Goal: Task Accomplishment & Management: Complete application form

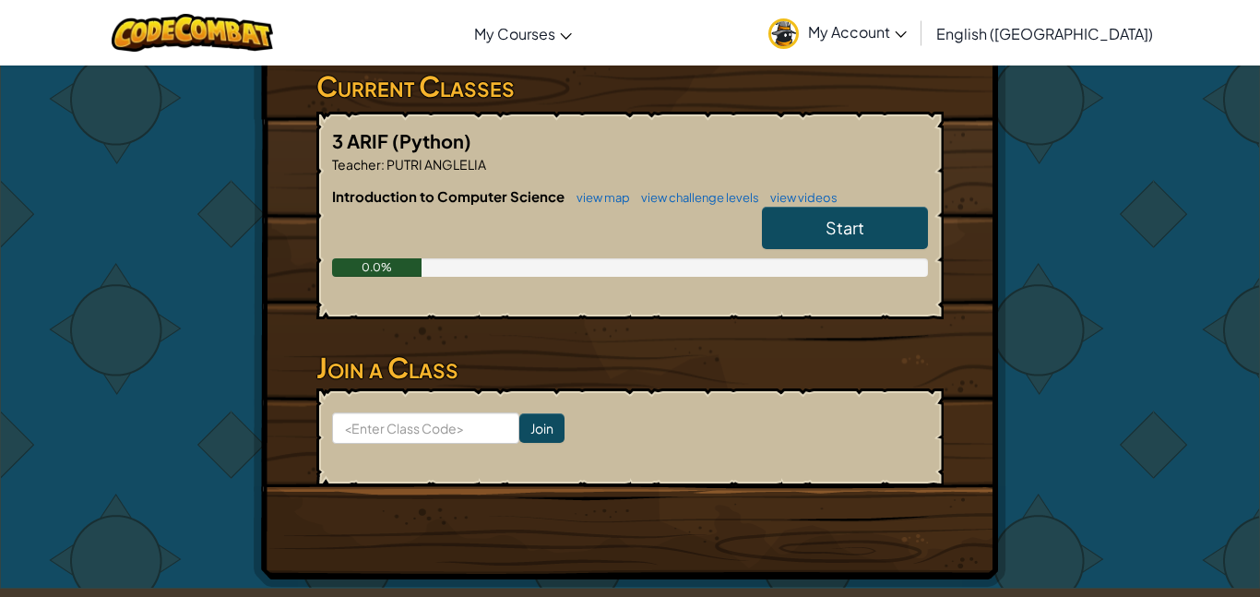
scroll to position [348, 0]
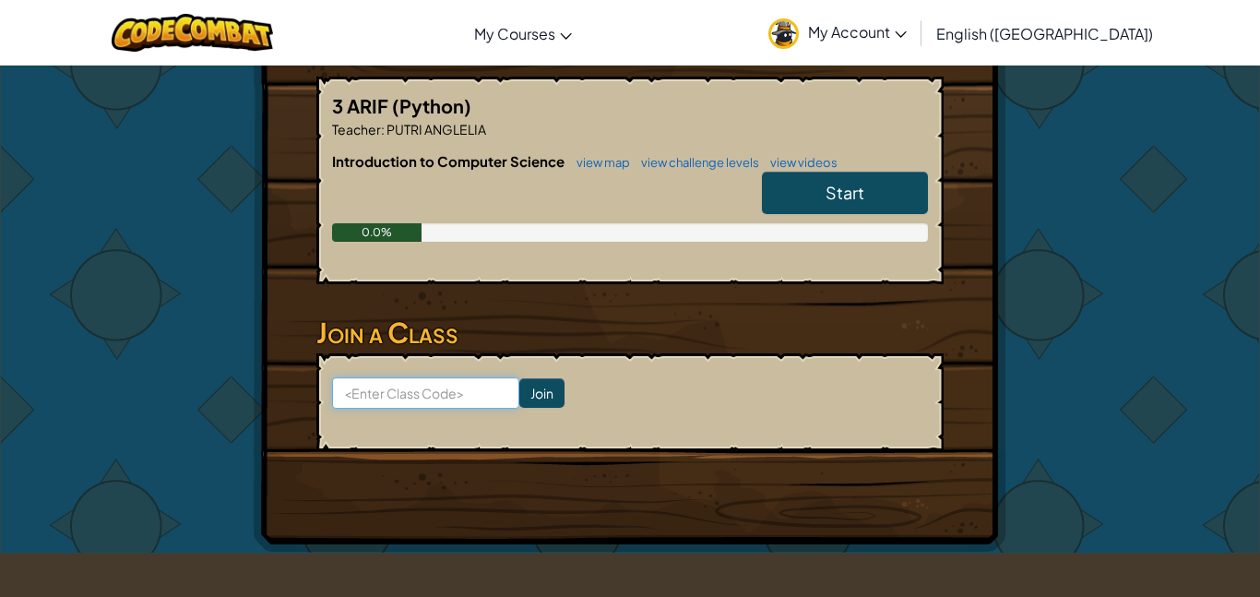
click at [483, 402] on input at bounding box center [425, 392] width 187 height 31
type input "FaceBurnFunny"
click at [547, 406] on input "Join" at bounding box center [541, 393] width 45 height 30
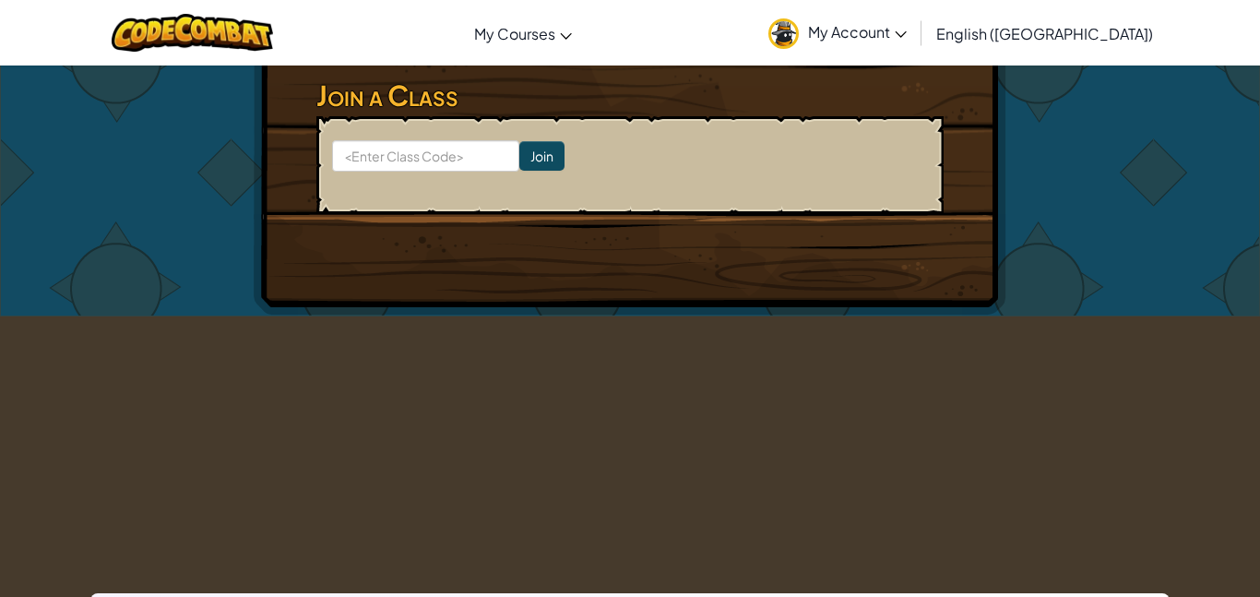
scroll to position [614, 0]
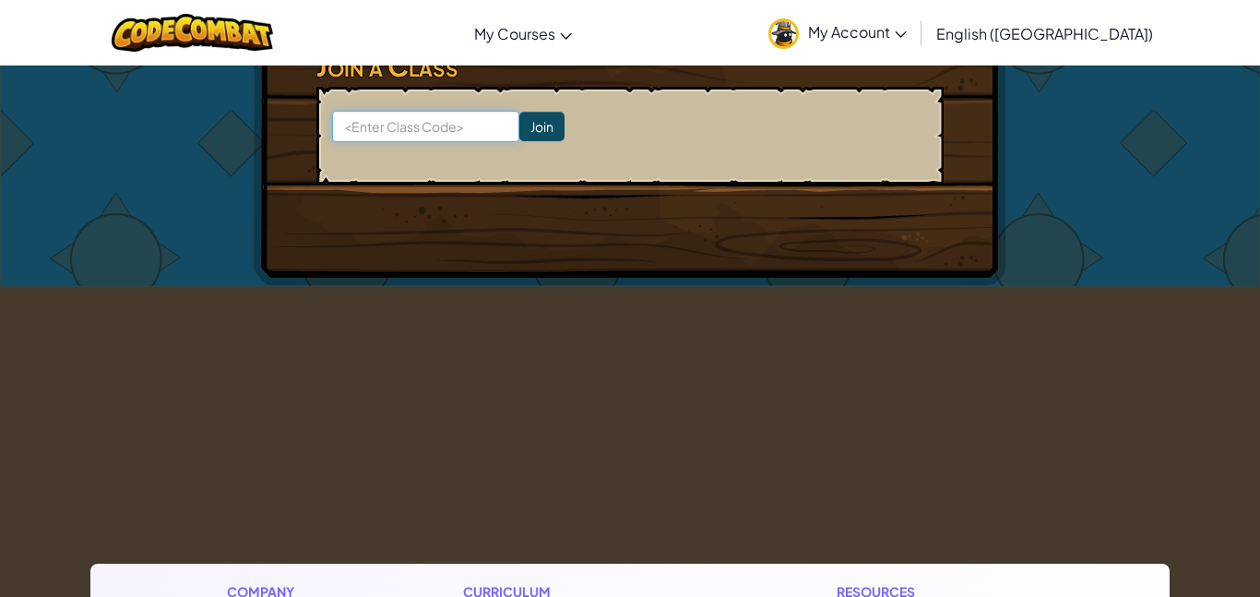
click at [414, 124] on input at bounding box center [425, 126] width 187 height 31
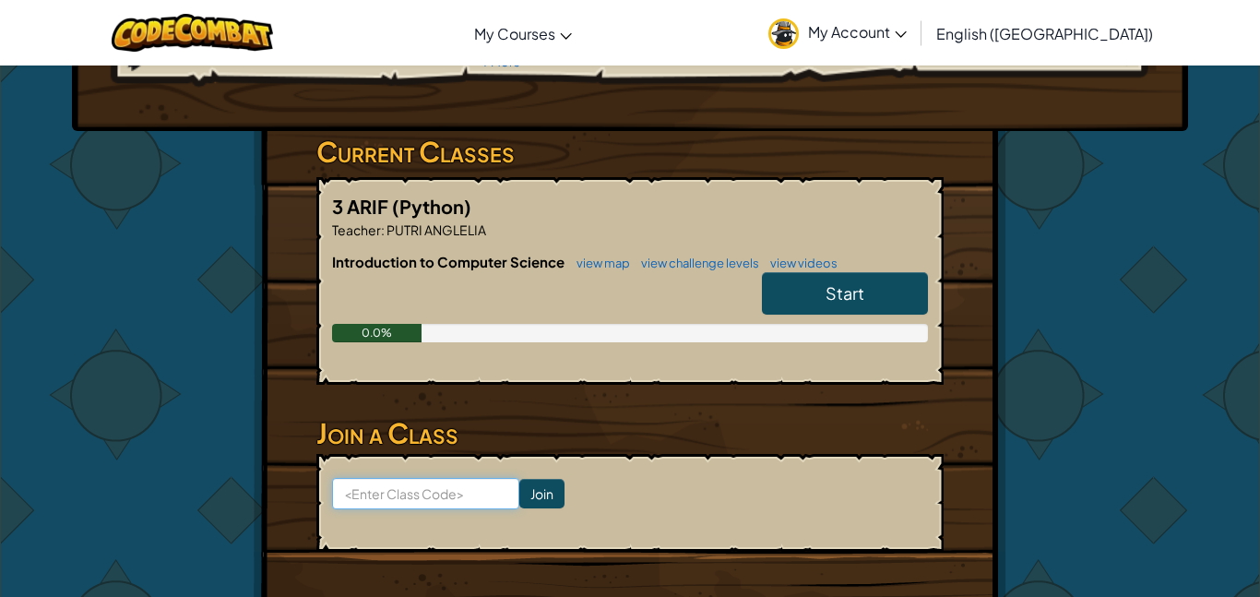
scroll to position [251, 0]
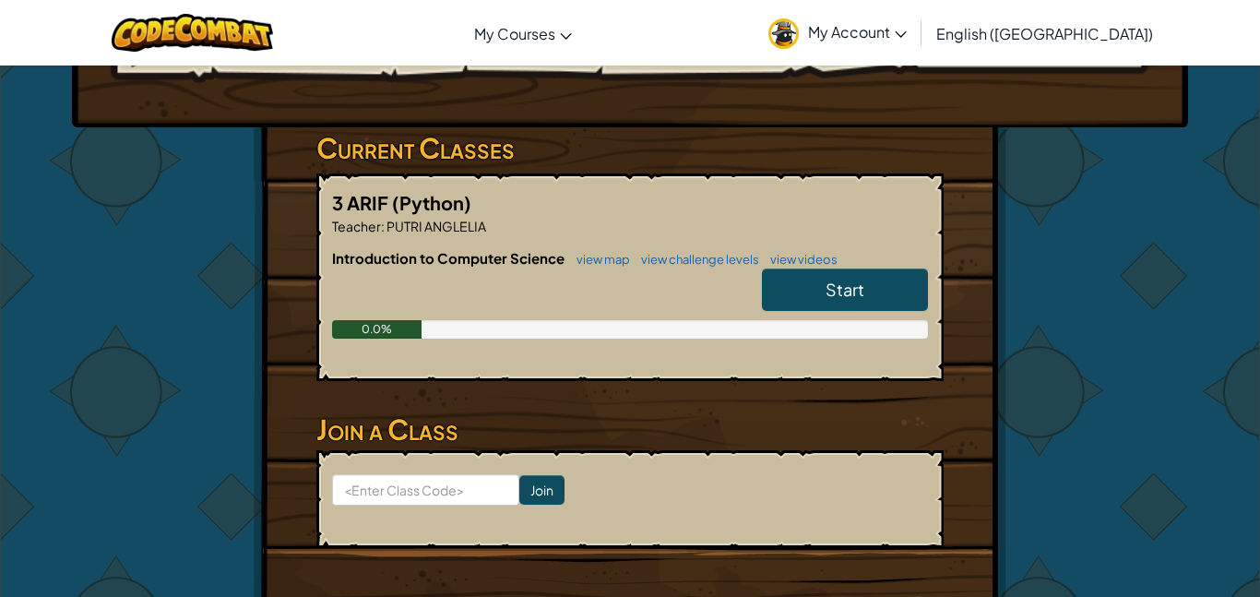
click at [820, 287] on link "Start" at bounding box center [845, 289] width 166 height 42
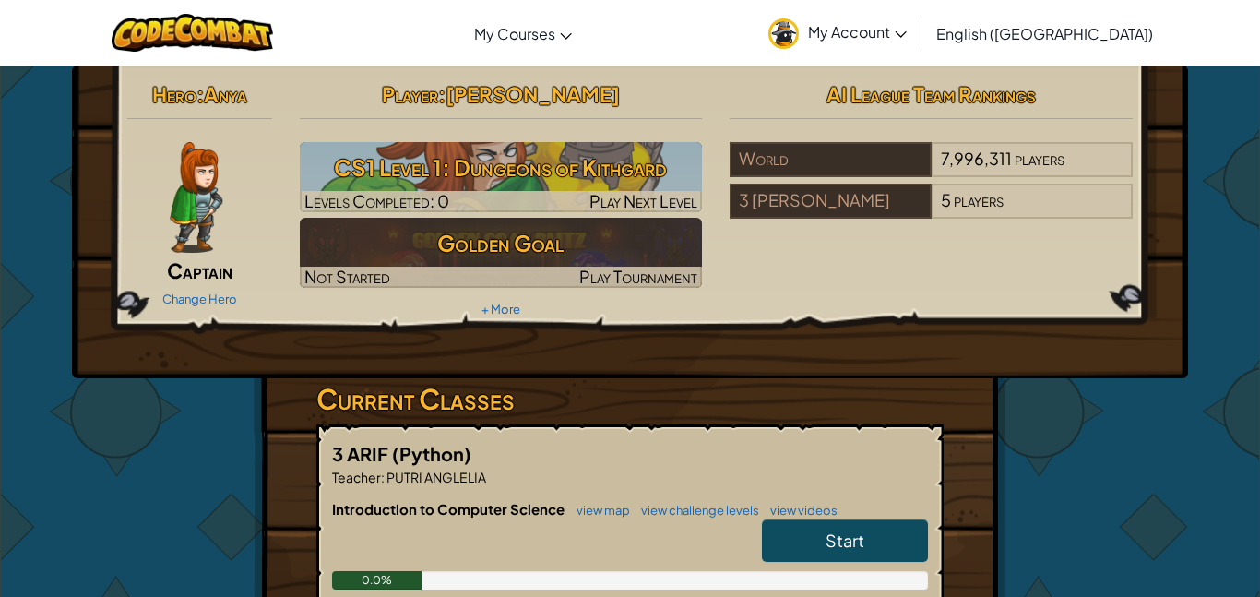
click at [907, 29] on span "My Account" at bounding box center [857, 31] width 99 height 19
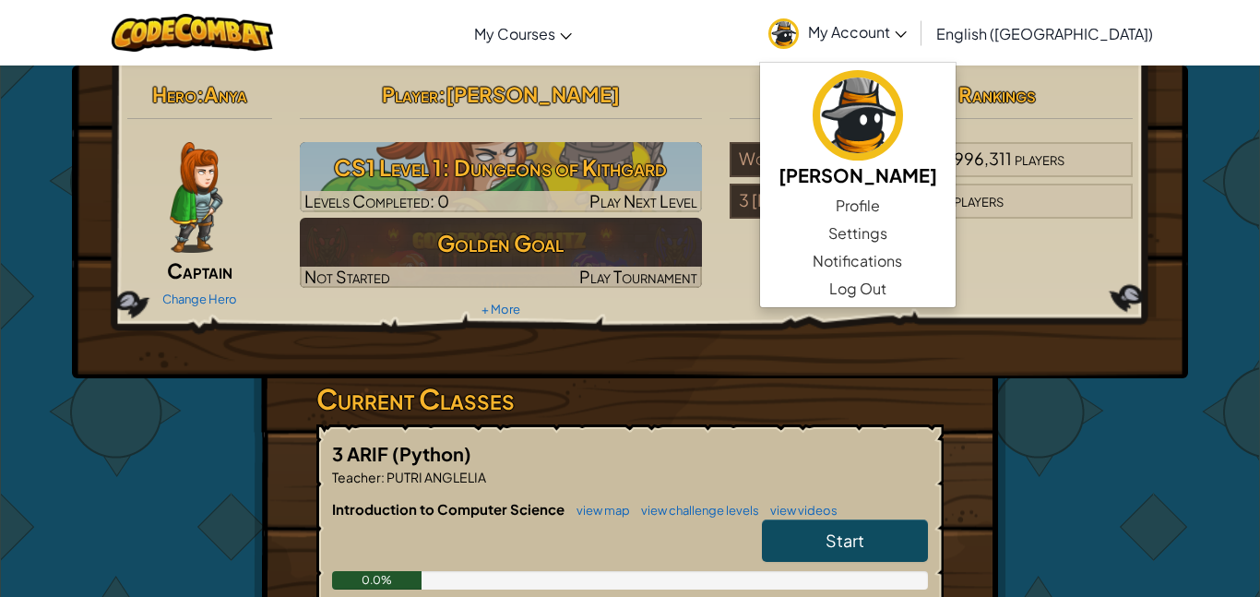
click at [907, 33] on span "My Account" at bounding box center [857, 31] width 99 height 19
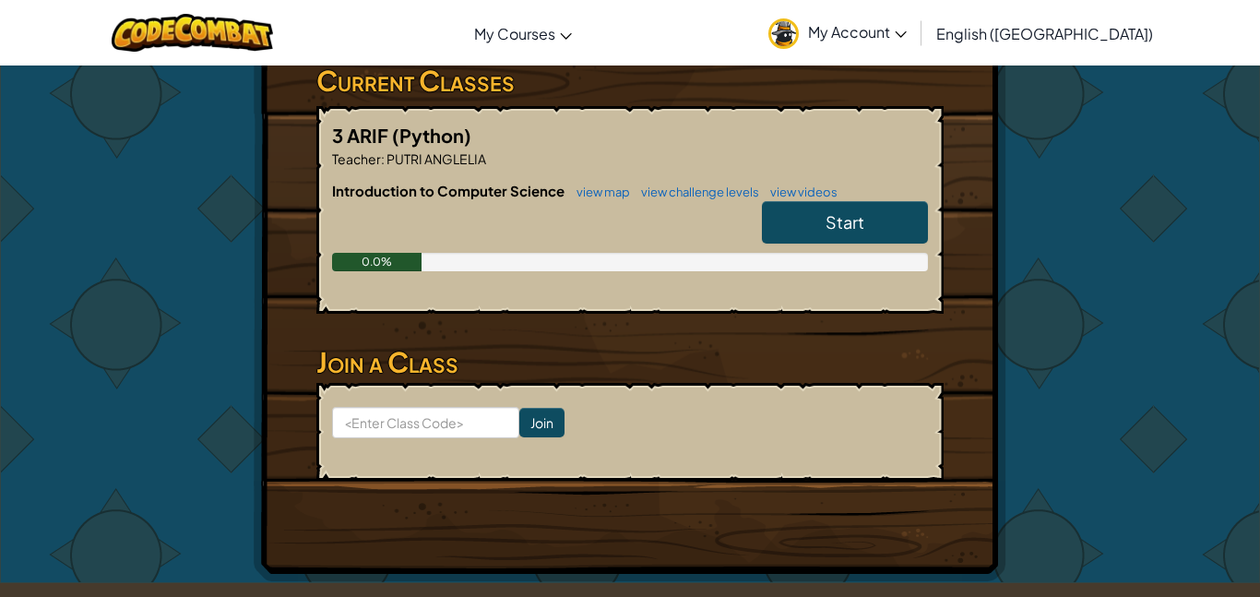
scroll to position [375, 0]
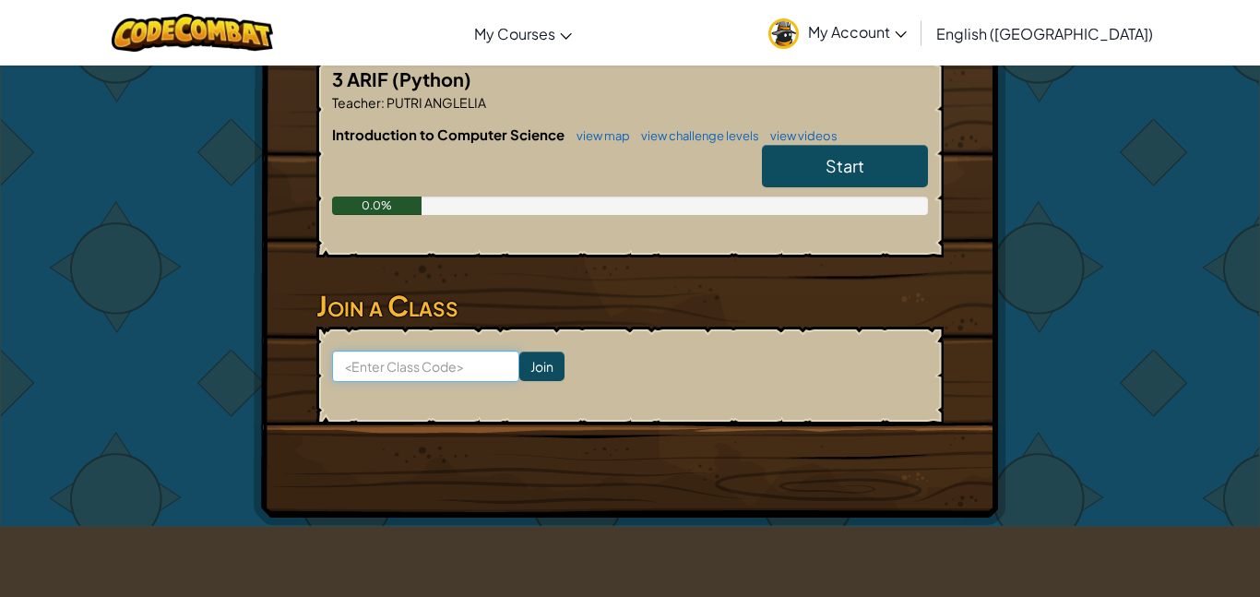
click at [447, 375] on input at bounding box center [425, 366] width 187 height 31
type input "FaceBurnFunny"
click at [549, 366] on input "Join" at bounding box center [541, 367] width 45 height 30
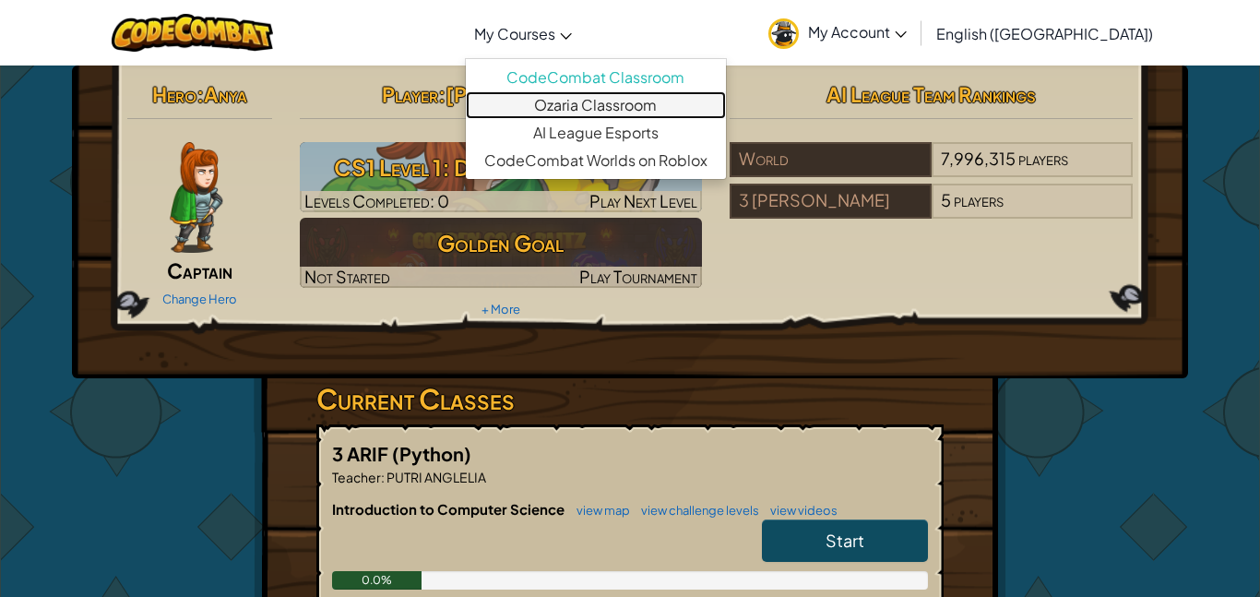
click at [636, 103] on link "Ozaria Classroom" at bounding box center [596, 105] width 260 height 28
